Goal: Transaction & Acquisition: Purchase product/service

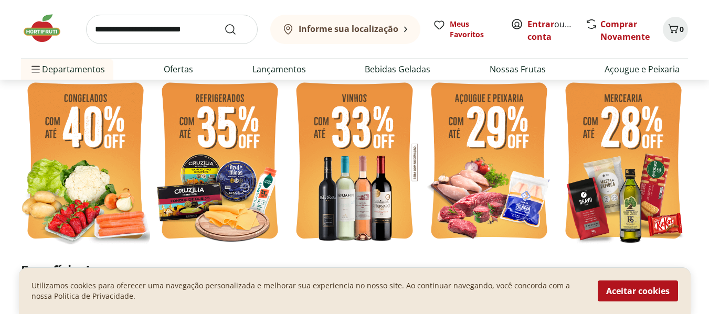
scroll to position [262, 0]
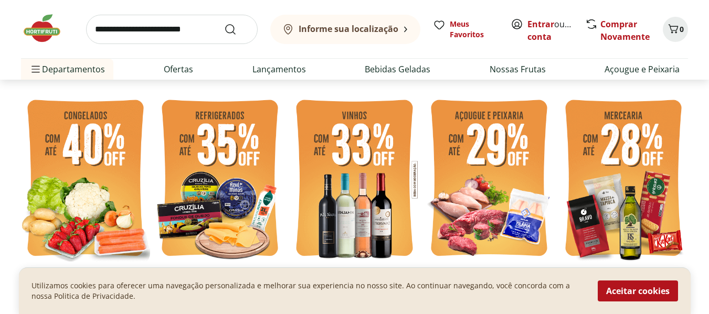
click at [113, 162] on img at bounding box center [85, 179] width 129 height 173
select select "**********"
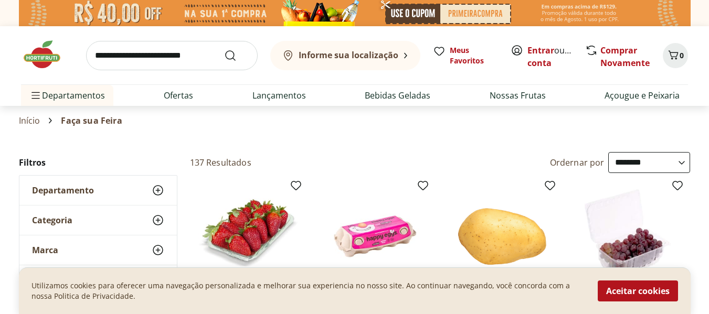
click at [157, 186] on use at bounding box center [158, 190] width 13 height 13
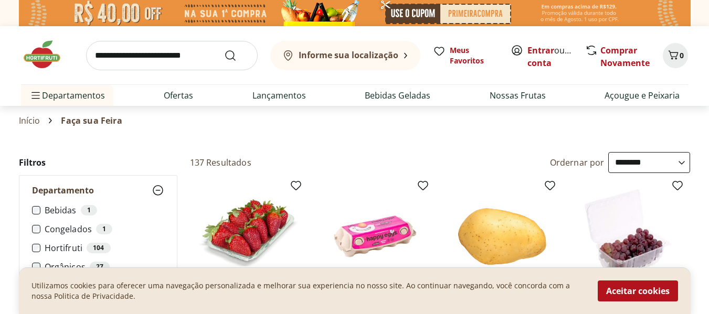
click at [35, 63] on img at bounding box center [47, 54] width 52 height 31
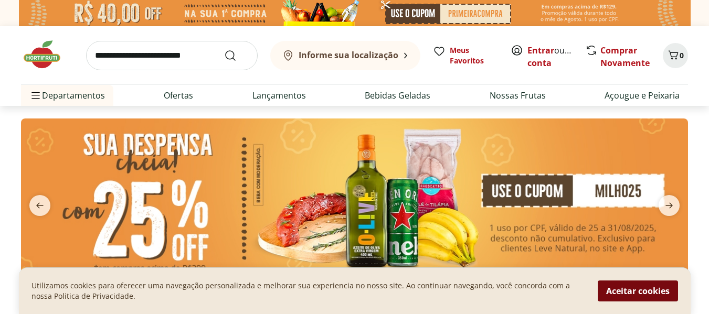
click at [658, 292] on button "Aceitar cookies" at bounding box center [637, 291] width 80 height 21
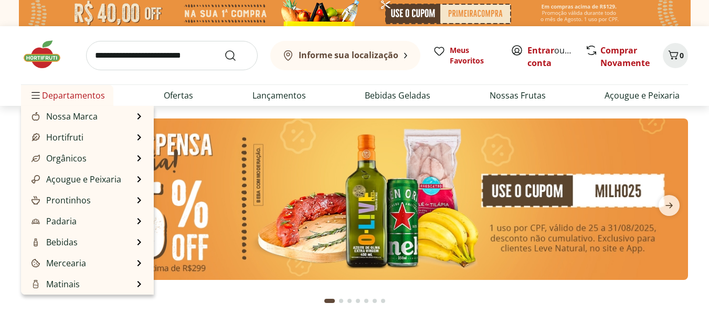
click at [83, 90] on span "Departamentos" at bounding box center [67, 95] width 76 height 25
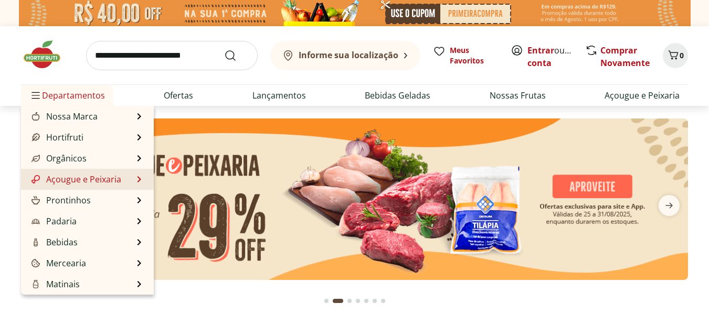
click at [114, 175] on link "Açougue e Peixaria" at bounding box center [75, 179] width 92 height 13
select select "**********"
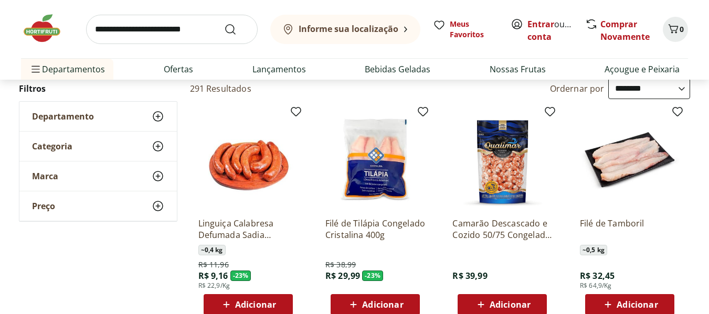
scroll to position [105, 0]
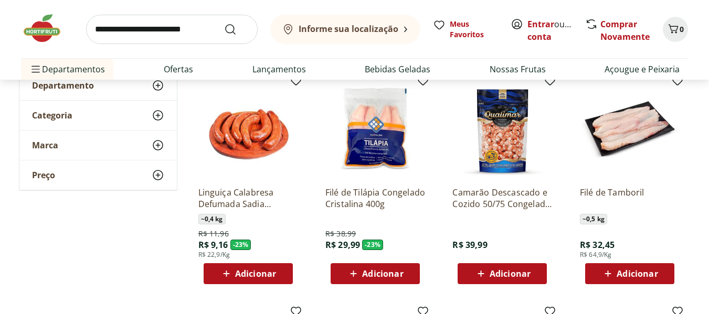
click at [159, 91] on icon at bounding box center [158, 85] width 13 height 13
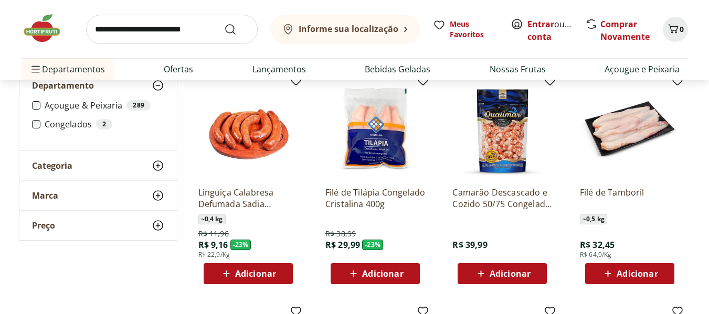
click at [34, 119] on li "Congelados 2" at bounding box center [98, 124] width 132 height 10
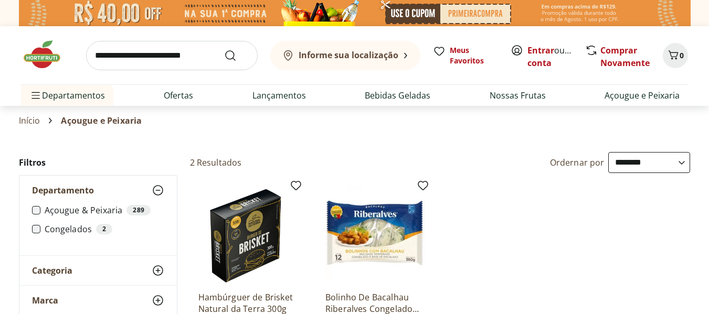
click at [53, 53] on img at bounding box center [47, 54] width 52 height 31
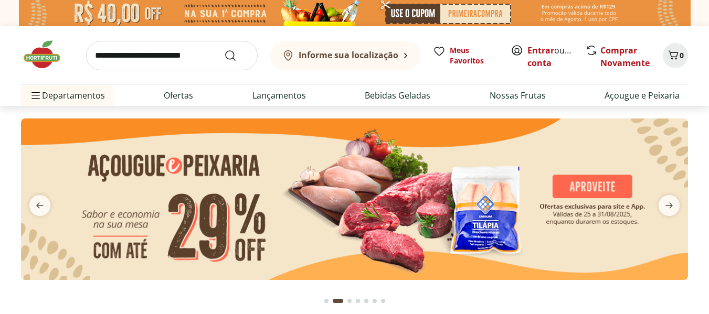
click at [173, 52] on input "search" at bounding box center [171, 55] width 171 height 29
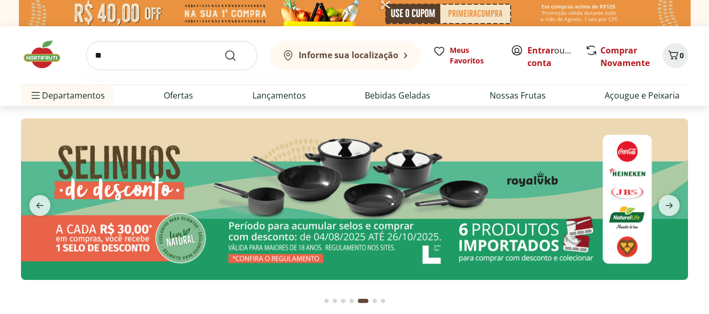
type input "*"
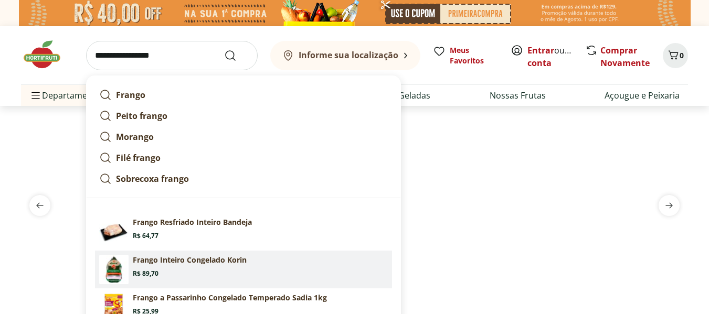
scroll to position [52, 0]
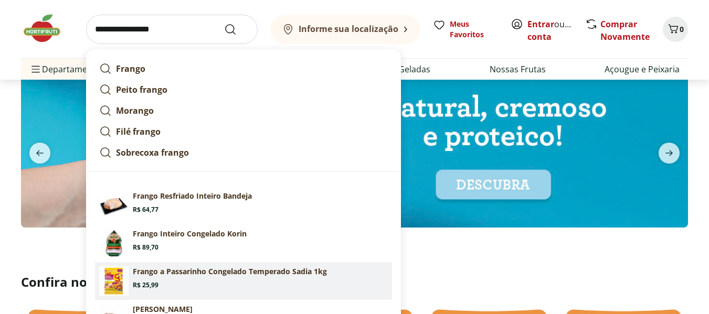
click at [174, 275] on p "Frango a Passarinho Congelado Temperado Sadia 1kg" at bounding box center [230, 271] width 194 height 10
type input "**********"
